Goal: Transaction & Acquisition: Purchase product/service

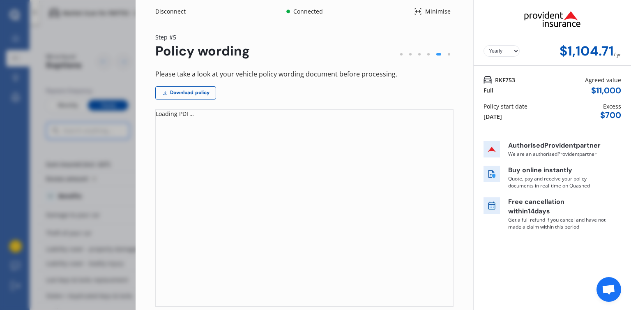
scroll to position [240, 210]
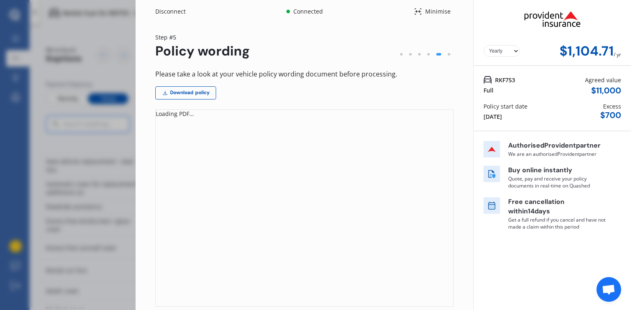
click at [85, 101] on div "Disconnect Connected Minimise Yearly Monthly $1,104.71 / yr Step # 5 Policy wor…" at bounding box center [315, 155] width 631 height 310
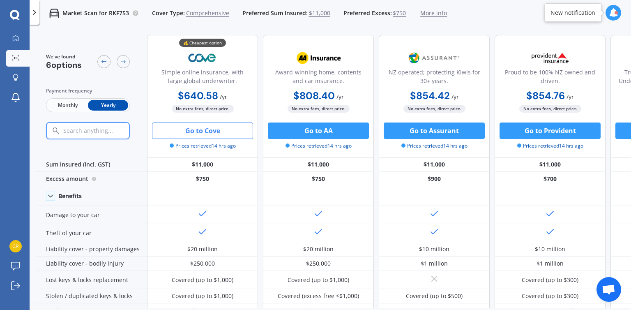
click at [194, 125] on button "Go to Cove" at bounding box center [202, 130] width 101 height 16
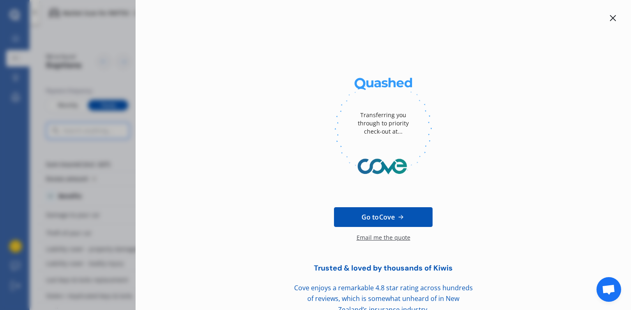
scroll to position [18, 0]
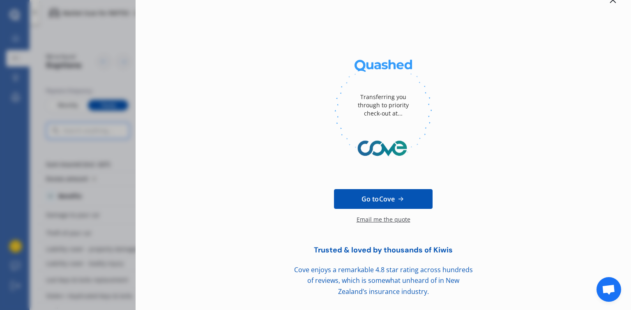
click at [389, 202] on span "Go to Cove" at bounding box center [378, 199] width 33 height 10
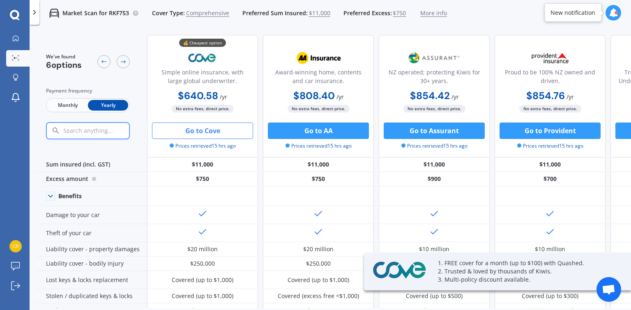
click at [206, 134] on button "Go to Cove" at bounding box center [202, 130] width 101 height 16
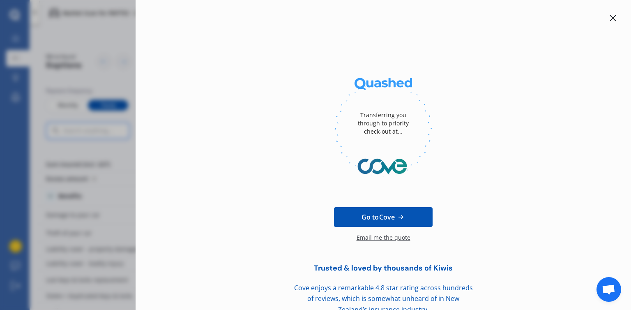
click at [611, 17] on icon at bounding box center [613, 18] width 7 height 7
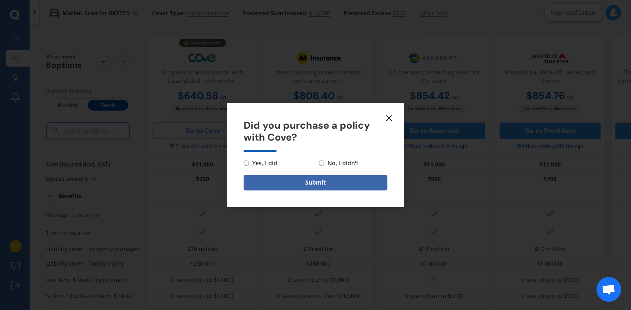
click at [387, 117] on icon at bounding box center [389, 118] width 10 height 10
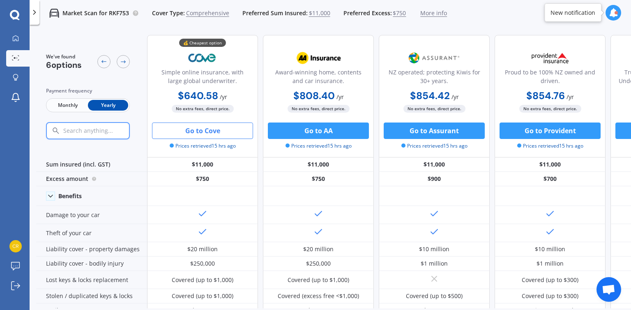
click at [629, 8] on div "Market Scan for RKF753 Cover Type: Comprehensive Preferred Sum Insured: $11,000…" at bounding box center [331, 13] width 602 height 26
click at [631, 8] on div "Market Scan for RKF753 Cover Type: Comprehensive Preferred Sum Insured: $11,000…" at bounding box center [331, 13] width 602 height 26
click at [631, 10] on div "Market Scan for RKF753 Cover Type: Comprehensive Preferred Sum Insured: $11,000…" at bounding box center [331, 13] width 602 height 26
click at [630, 7] on div "Market Scan for RKF753 Cover Type: Comprehensive Preferred Sum Insured: $11,000…" at bounding box center [331, 13] width 602 height 26
